Goal: Task Accomplishment & Management: Manage account settings

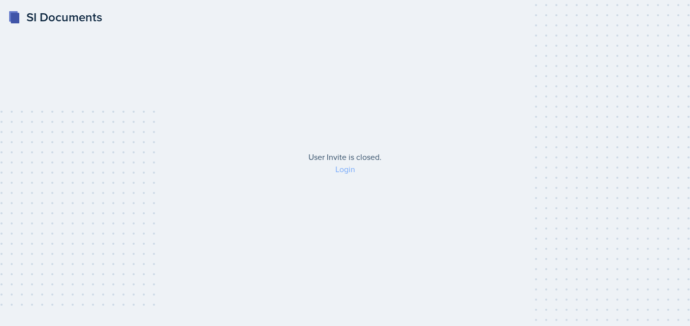
click at [342, 171] on link "Login" at bounding box center [345, 169] width 20 height 11
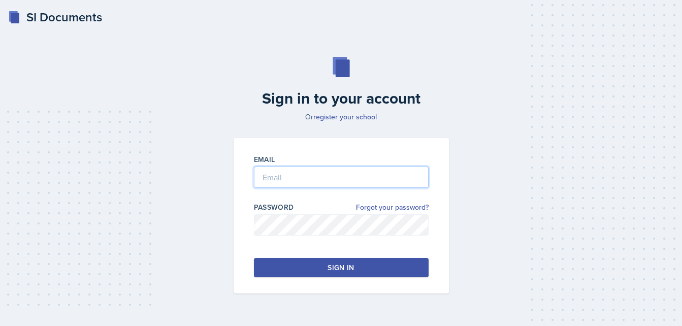
type input "[EMAIL_ADDRESS][DOMAIN_NAME]"
click at [320, 271] on button "Sign in" at bounding box center [341, 267] width 175 height 19
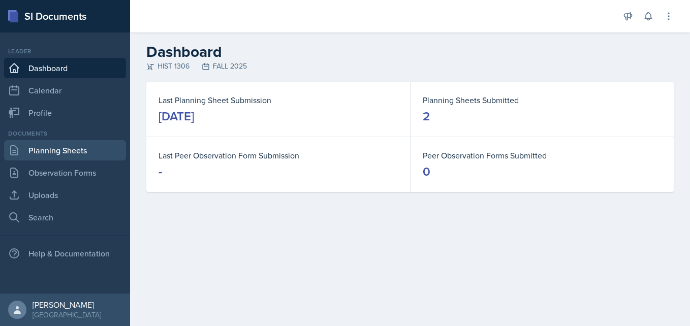
click at [70, 153] on link "Planning Sheets" at bounding box center [65, 150] width 122 height 20
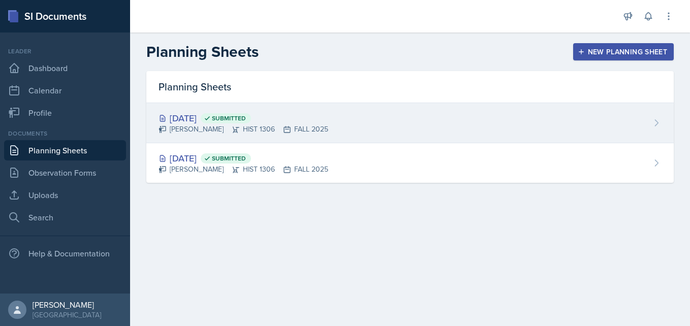
click at [246, 114] on span "Submitted" at bounding box center [229, 118] width 34 height 8
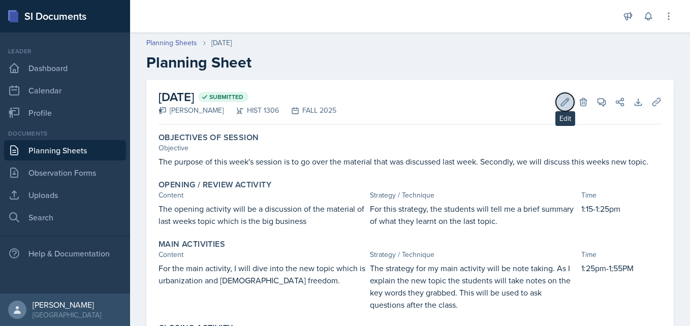
click at [560, 98] on icon at bounding box center [565, 102] width 10 height 10
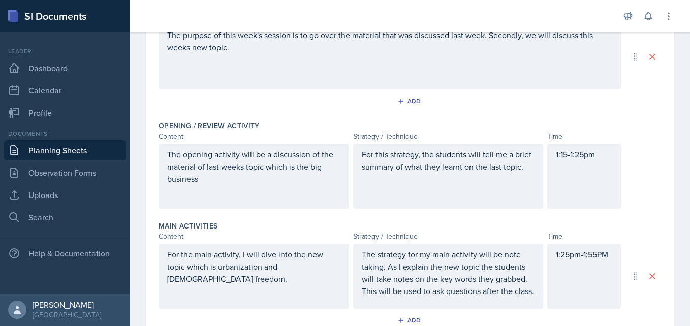
scroll to position [154, 0]
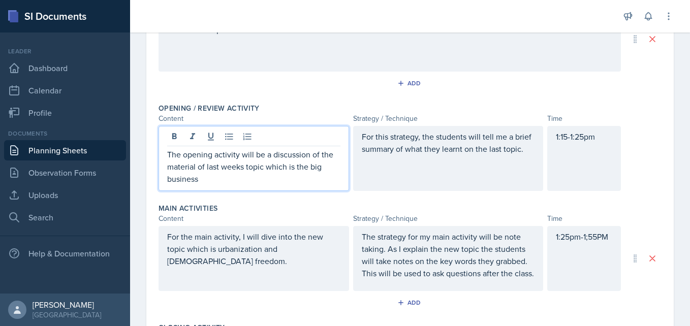
click at [232, 180] on p "The opening activity will be a discussion of the material of last weeks topic w…" at bounding box center [253, 166] width 173 height 37
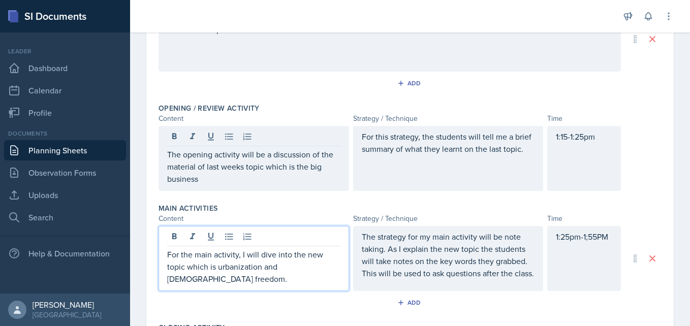
scroll to position [172, 0]
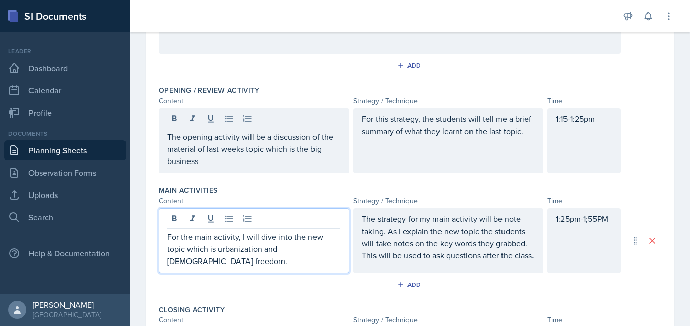
click at [244, 261] on p "For the main activity, I will dive into the new topic which is urbanization and…" at bounding box center [253, 249] width 173 height 37
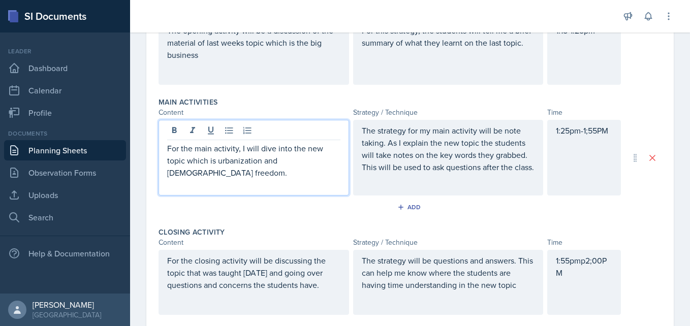
scroll to position [258, 0]
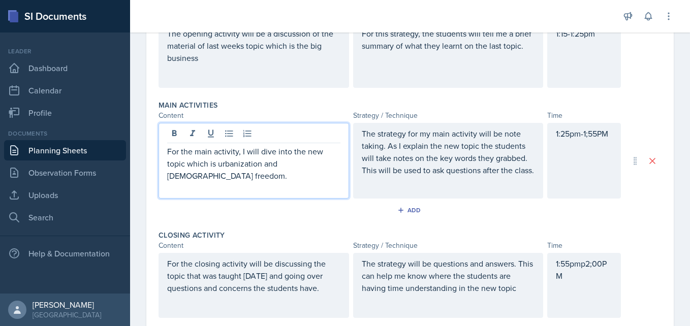
paste div
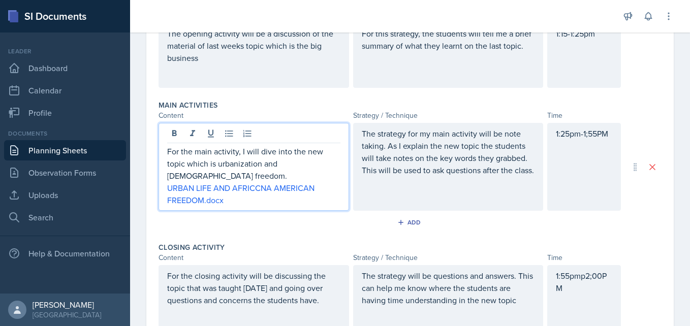
click at [250, 173] on p "For the main activity, I will dive into the new topic which is urbanization and…" at bounding box center [253, 163] width 173 height 37
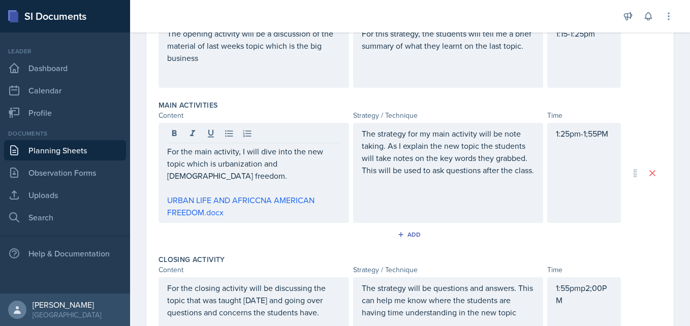
click at [393, 199] on div "The strategy for my main activity will be note taking. As I explain the new top…" at bounding box center [448, 173] width 191 height 100
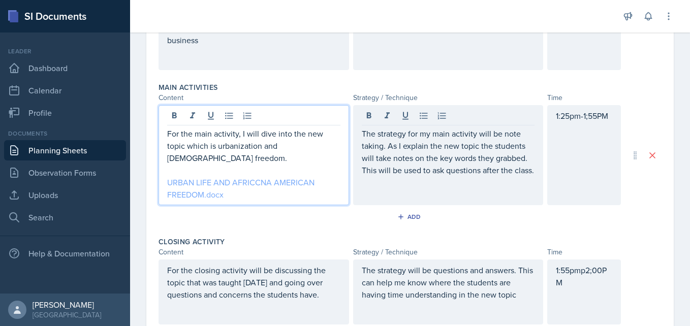
click at [288, 165] on div "For the main activity, I will dive into the new topic which is urbanization and…" at bounding box center [253, 164] width 173 height 73
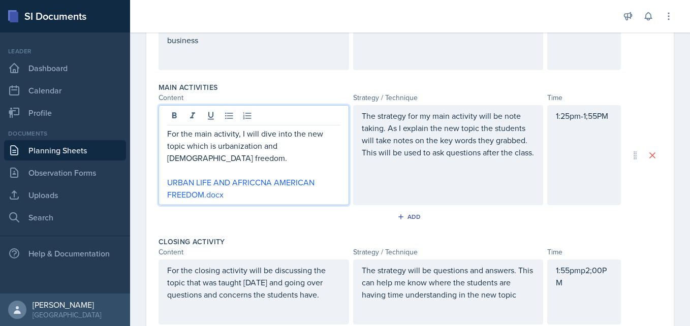
click at [273, 162] on p "For the main activity, I will dive into the new topic which is urbanization and…" at bounding box center [253, 146] width 173 height 37
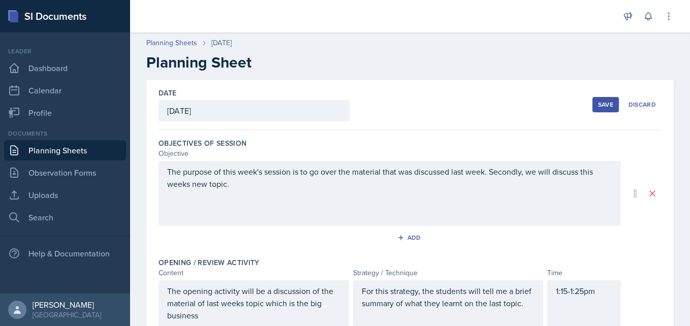
click at [592, 101] on button "Save" at bounding box center [605, 104] width 26 height 15
